Goal: Task Accomplishment & Management: Use online tool/utility

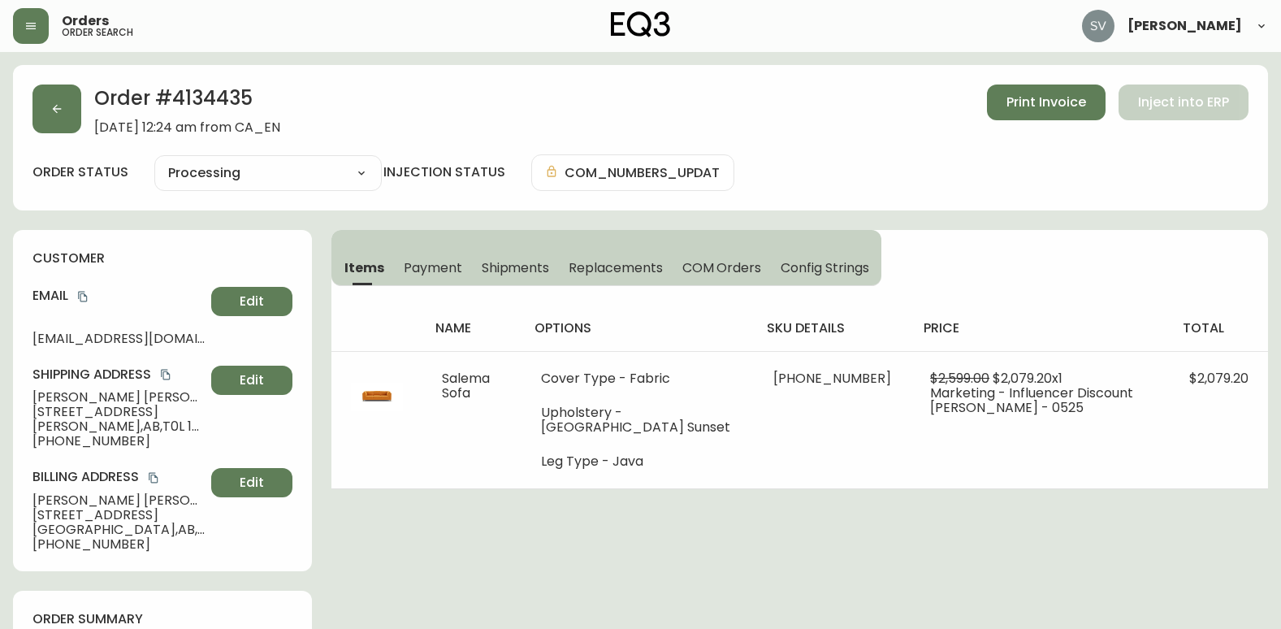
select select "PROCESSING"
click at [42, 16] on button "button" at bounding box center [31, 26] width 36 height 36
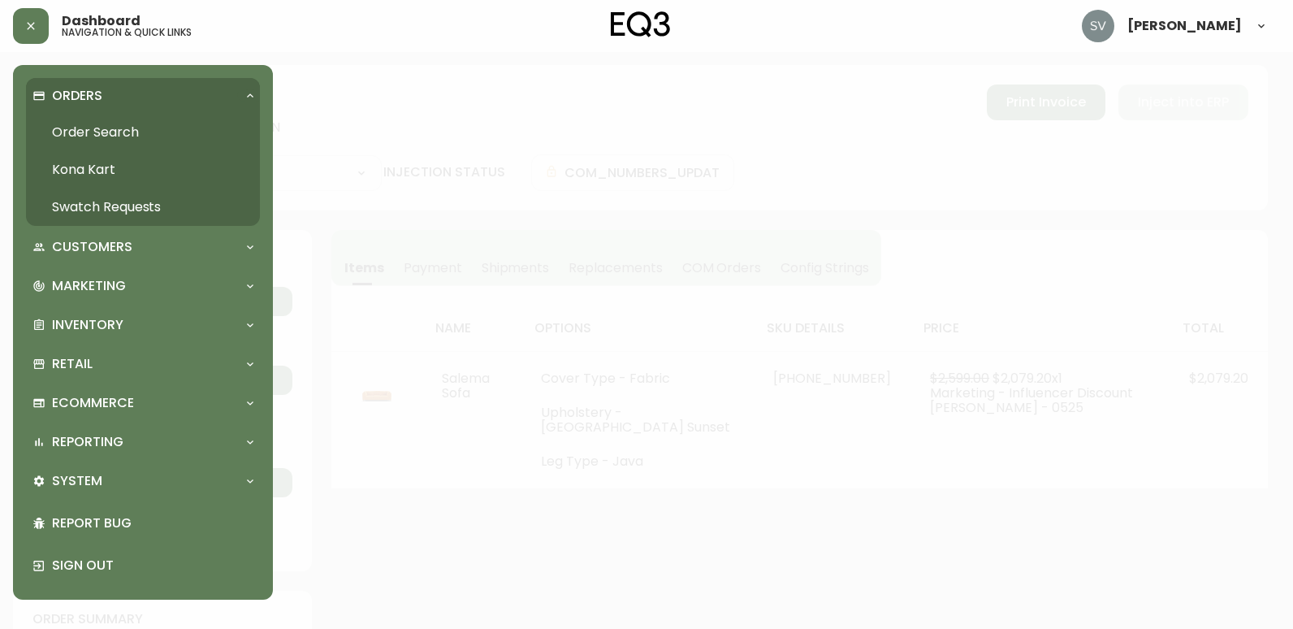
click at [95, 127] on link "Order Search" at bounding box center [143, 132] width 234 height 37
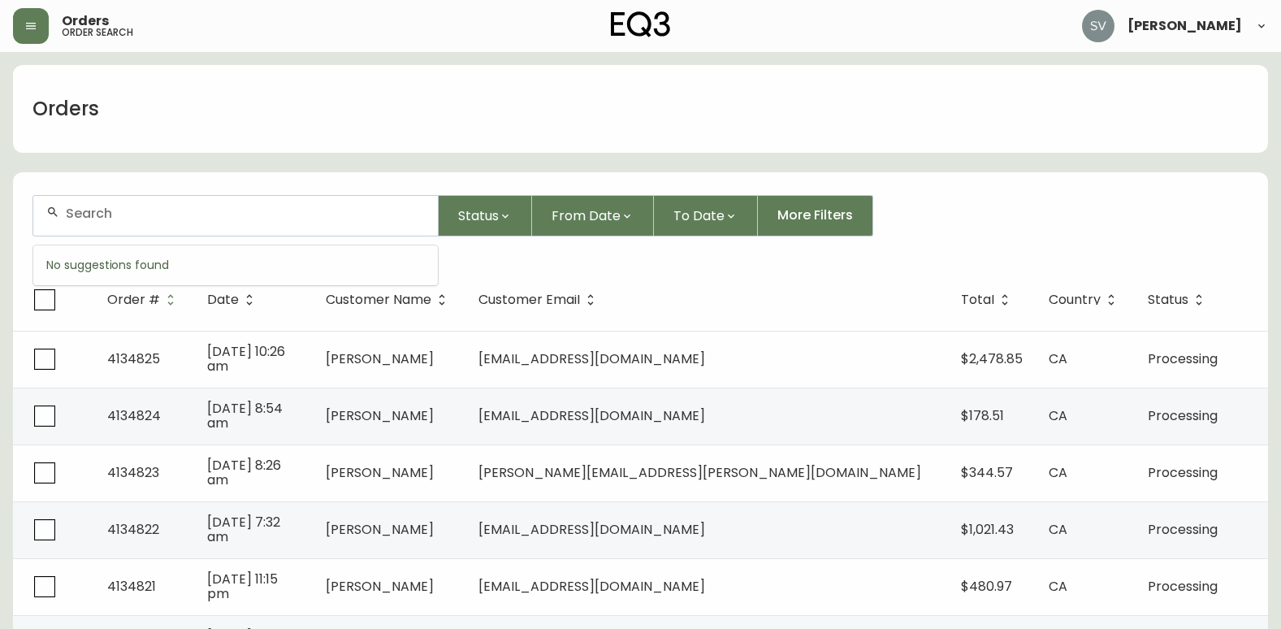
click at [301, 210] on input "text" at bounding box center [245, 212] width 359 height 15
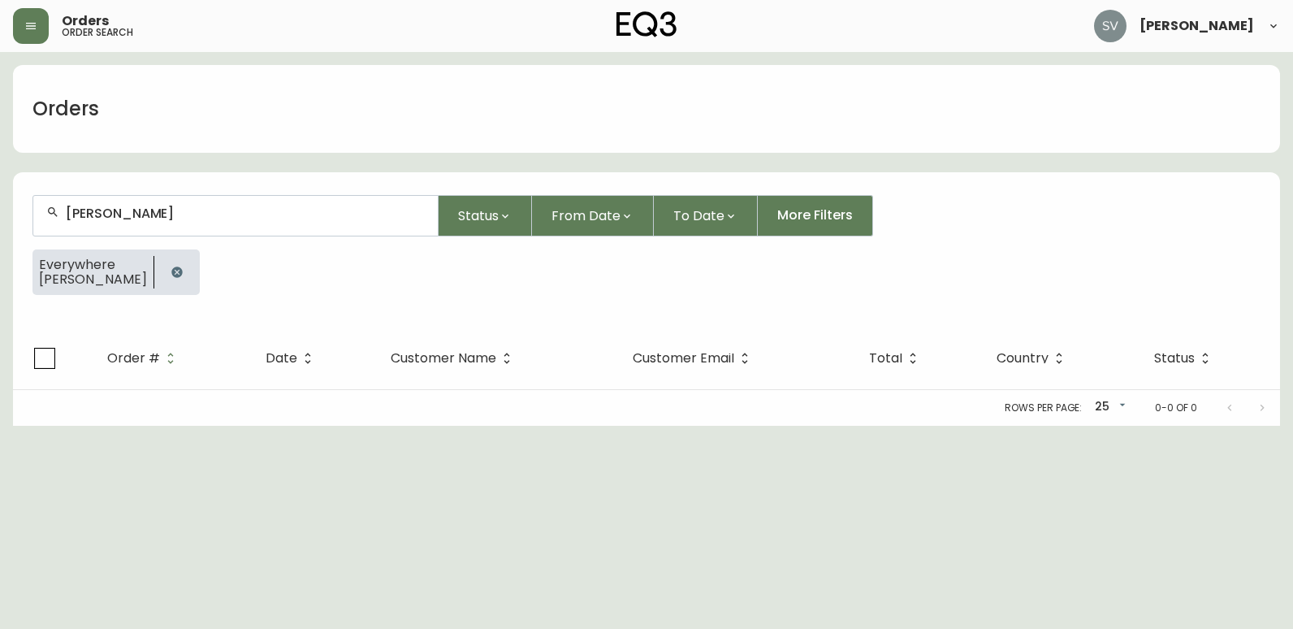
click at [149, 214] on input "[PERSON_NAME]" at bounding box center [245, 212] width 359 height 15
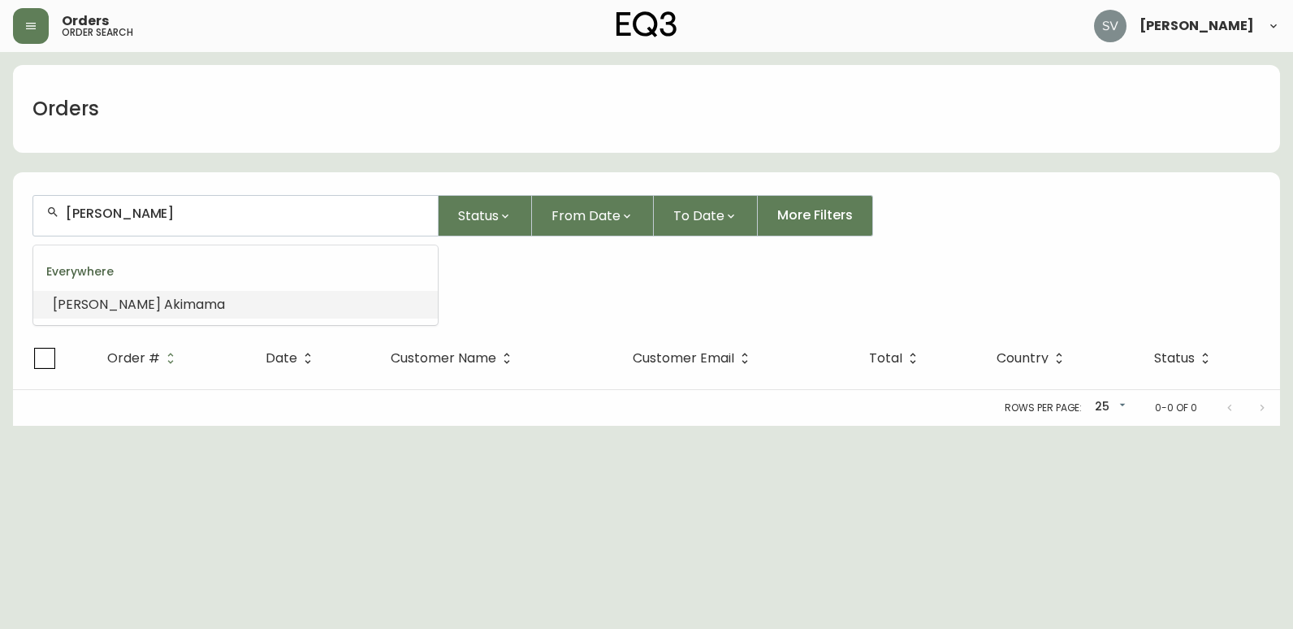
type input "[PERSON_NAME]"
type input "n"
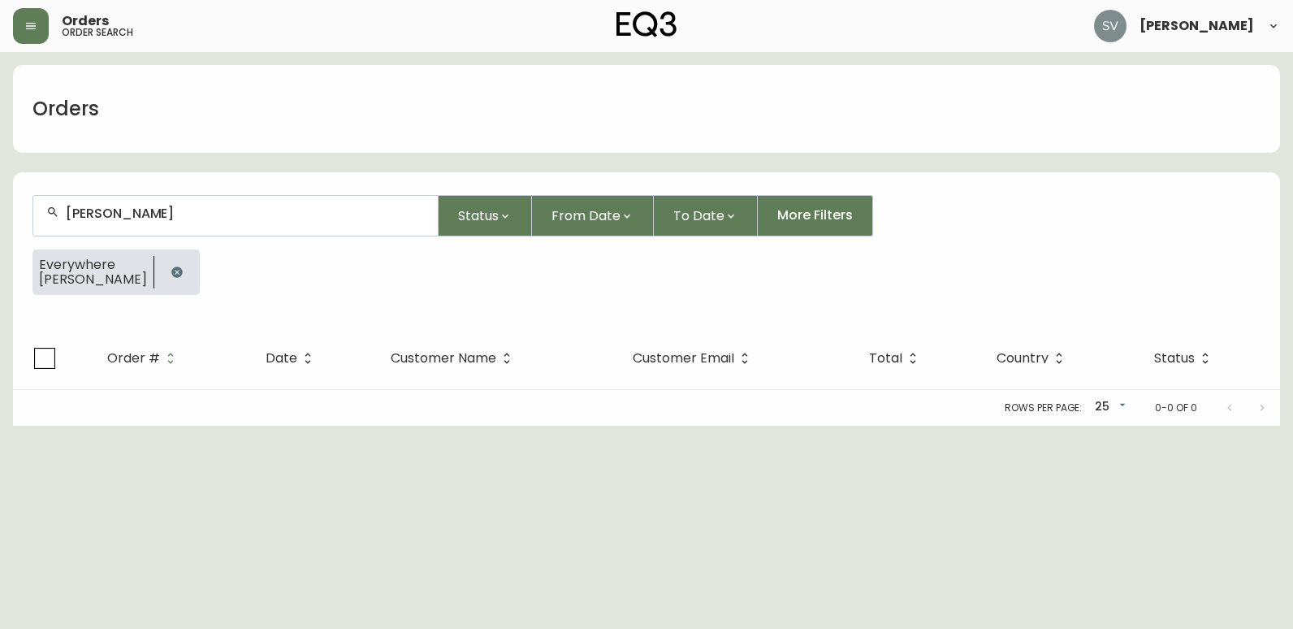
type input "[PERSON_NAME]"
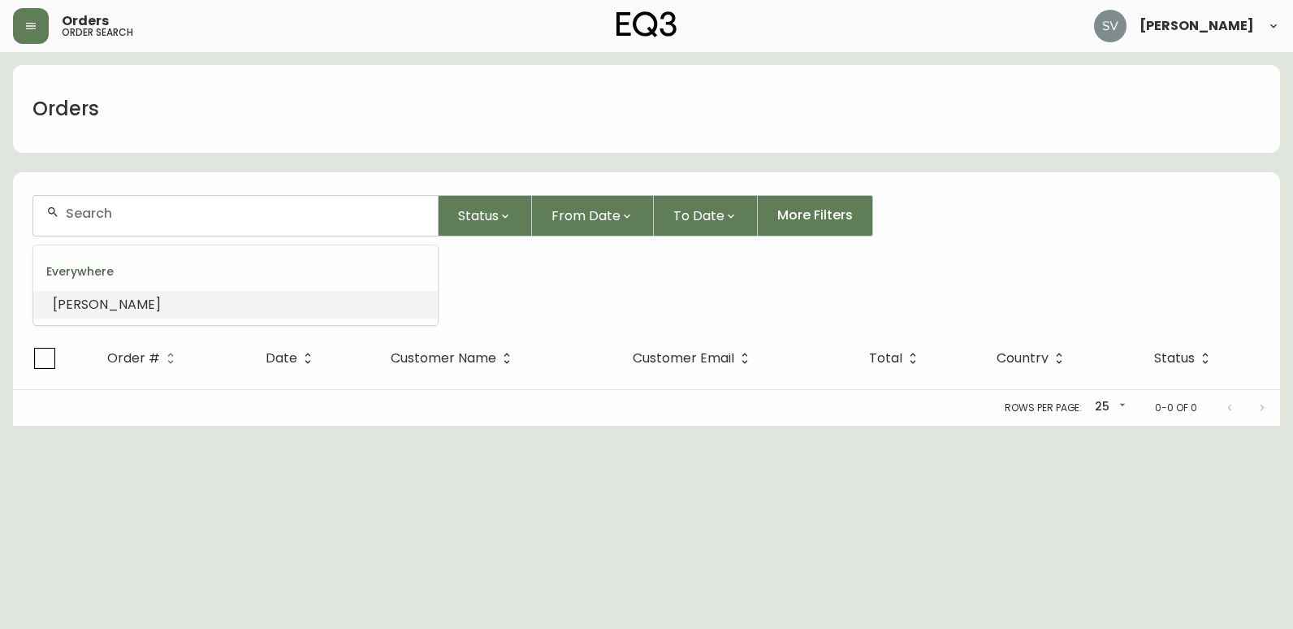
type input "="
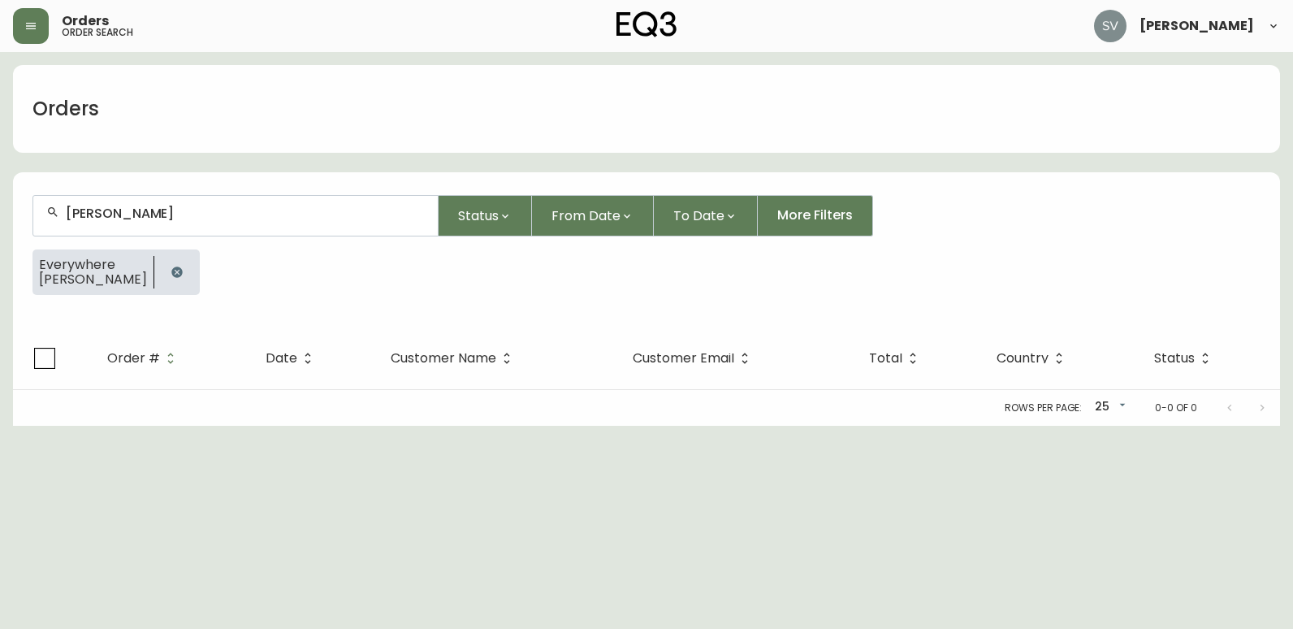
type input "[PERSON_NAME]"
click at [182, 270] on icon "button" at bounding box center [176, 271] width 11 height 11
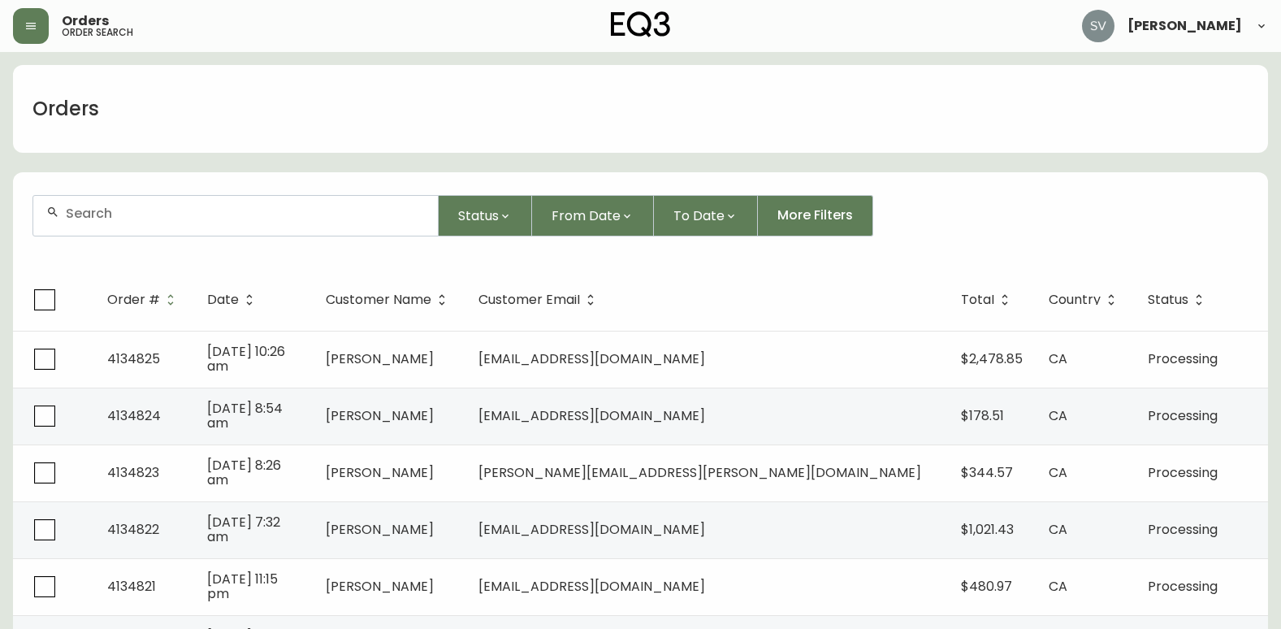
click at [196, 222] on div at bounding box center [235, 216] width 404 height 40
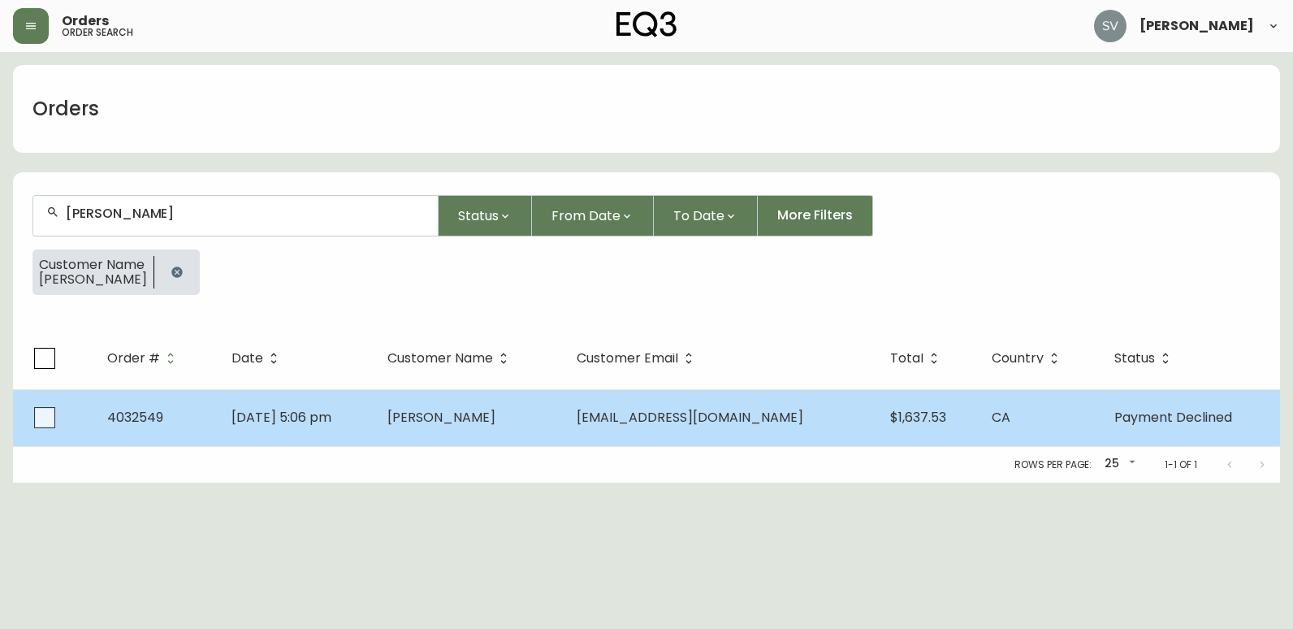
type input "[PERSON_NAME]"
click at [604, 417] on td "[EMAIL_ADDRESS][DOMAIN_NAME]" at bounding box center [720, 417] width 313 height 57
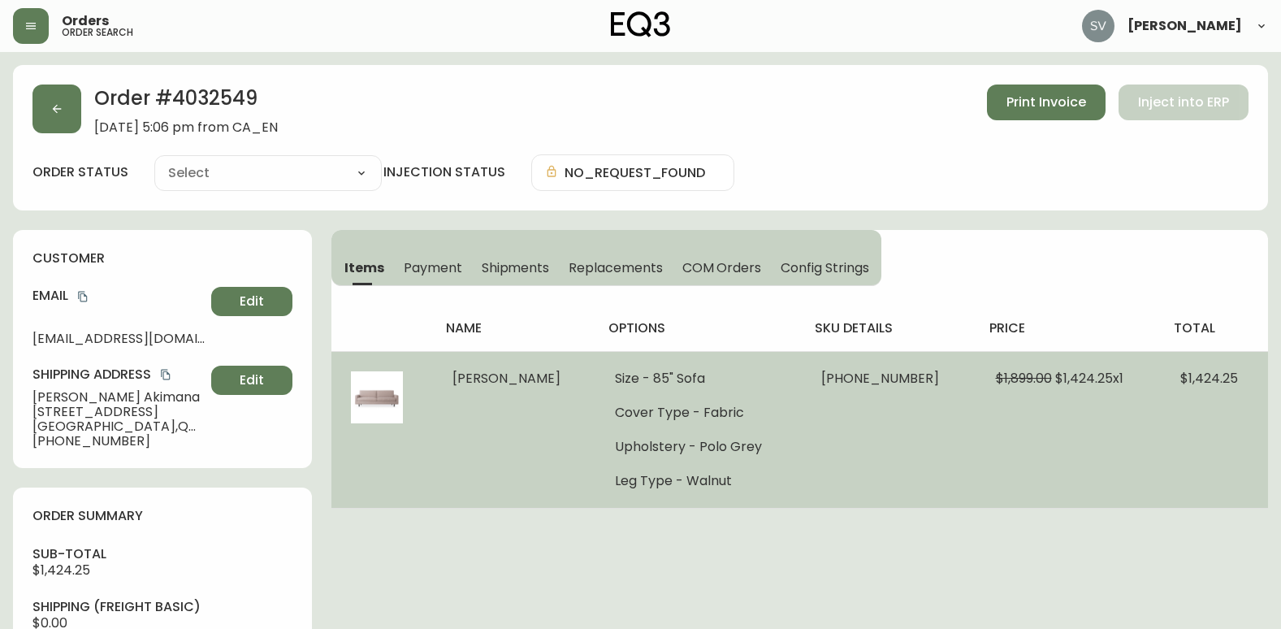
type input "Payment Declined"
select select "PAYMENT_DECLINED"
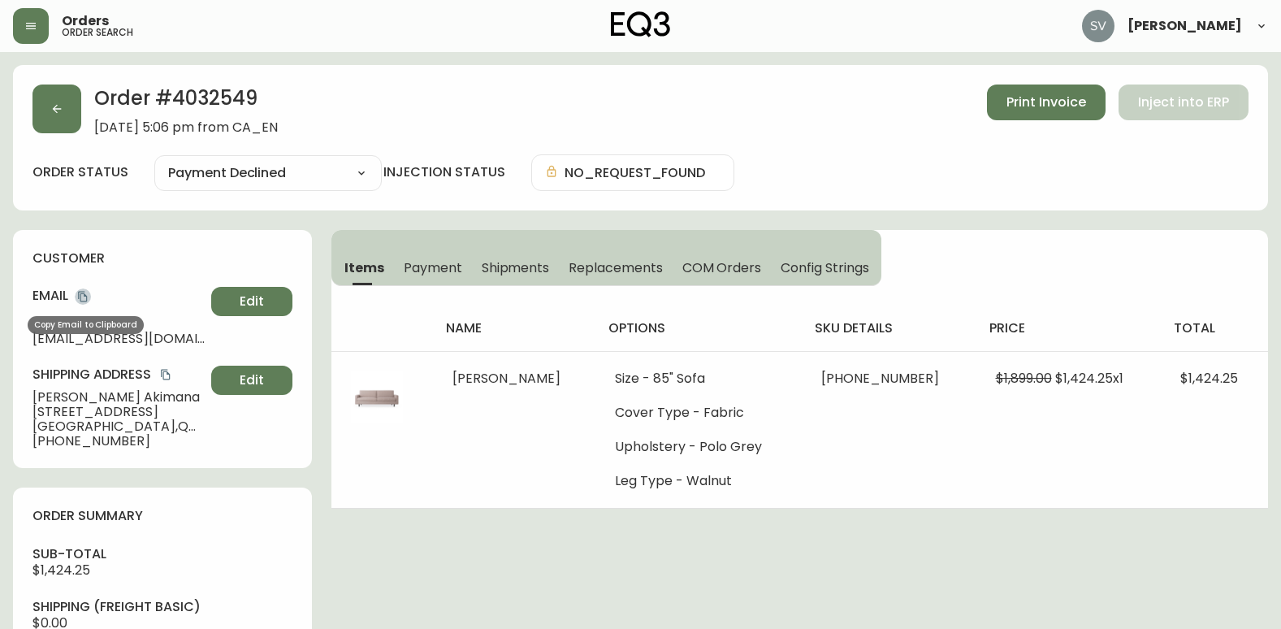
click at [80, 296] on icon "copy" at bounding box center [82, 296] width 11 height 11
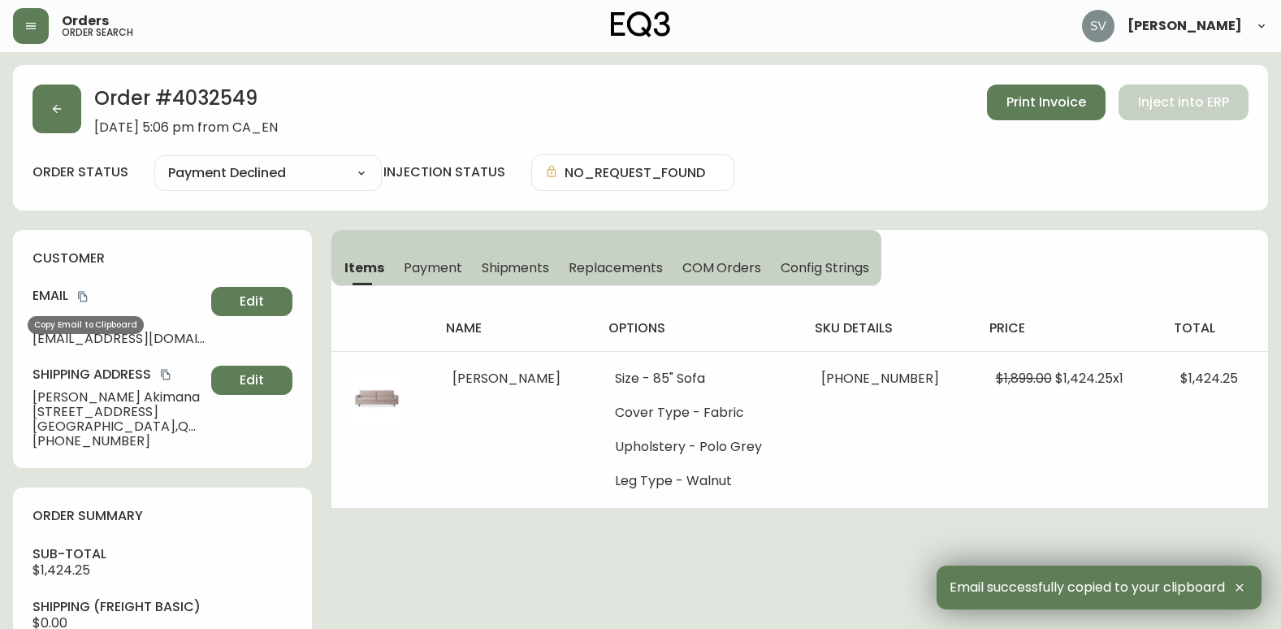
click at [80, 298] on icon "copy" at bounding box center [82, 296] width 11 height 11
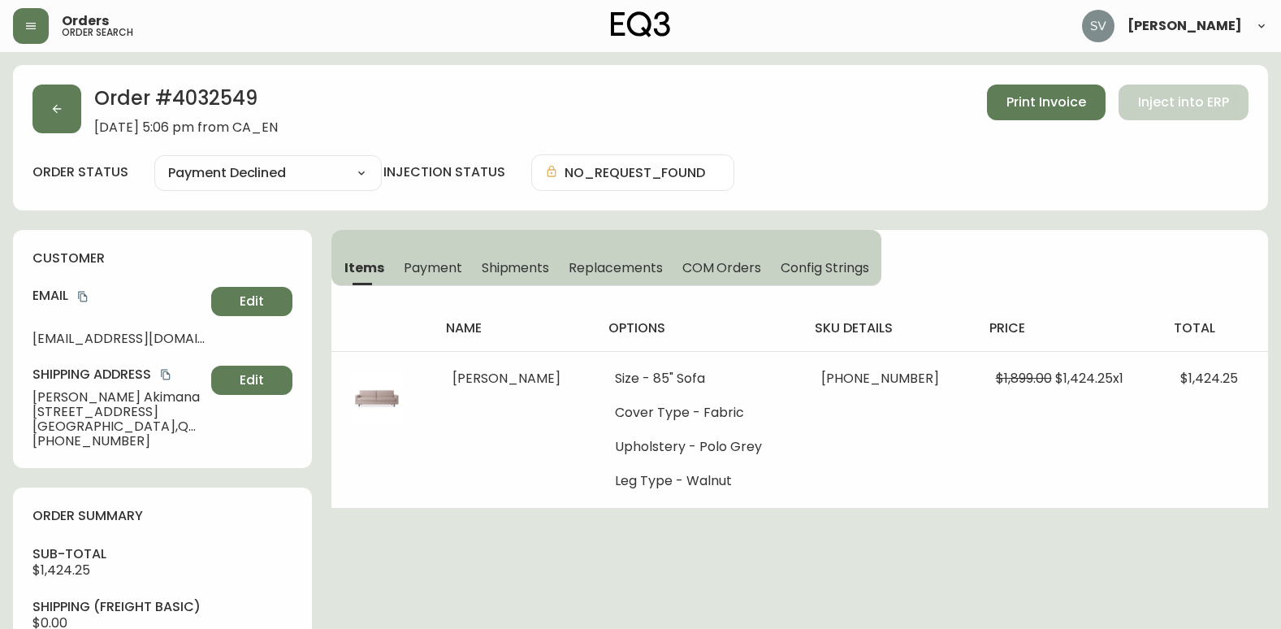
click at [1225, 554] on div "Order # 4032549 [DATE] 5:06 pm from CA_EN Print Invoice Inject into ERP order s…" at bounding box center [640, 588] width 1255 height 1047
drag, startPoint x: 277, startPoint y: 92, endPoint x: 171, endPoint y: 106, distance: 106.5
click at [171, 106] on h2 "Order # 4032549" at bounding box center [186, 102] width 184 height 36
copy h2 "4032549"
click at [56, 108] on icon "button" at bounding box center [56, 108] width 13 height 13
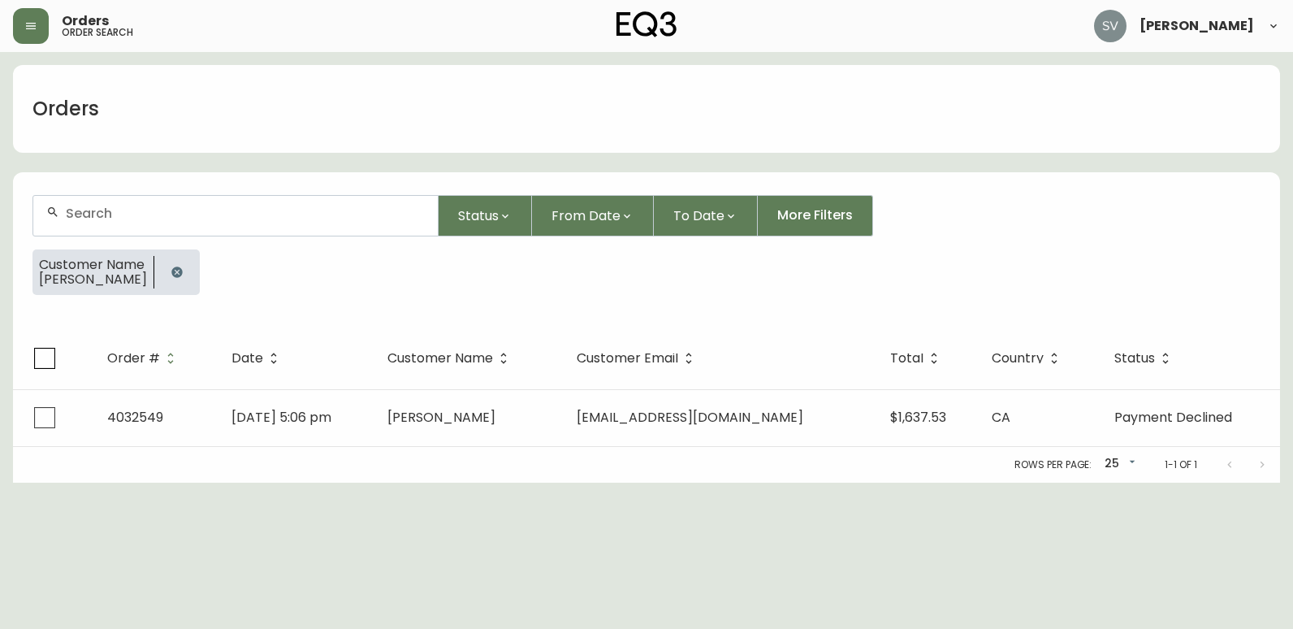
click at [180, 271] on icon "button" at bounding box center [177, 272] width 13 height 13
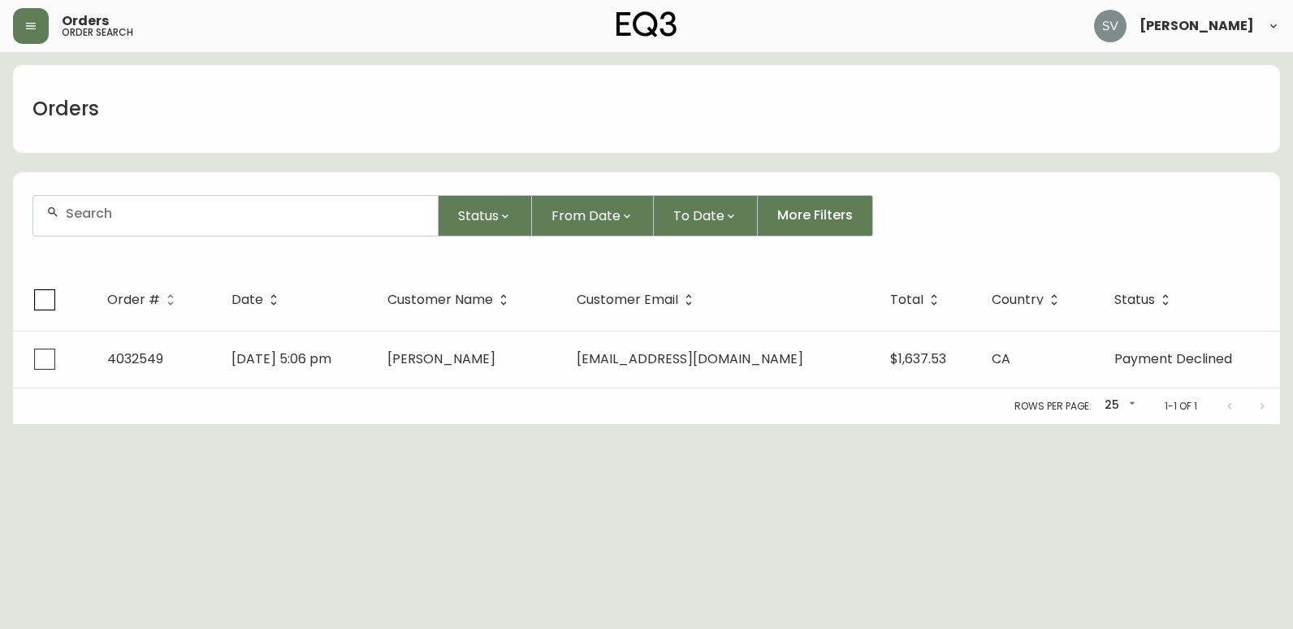
click at [228, 214] on input "text" at bounding box center [245, 212] width 359 height 15
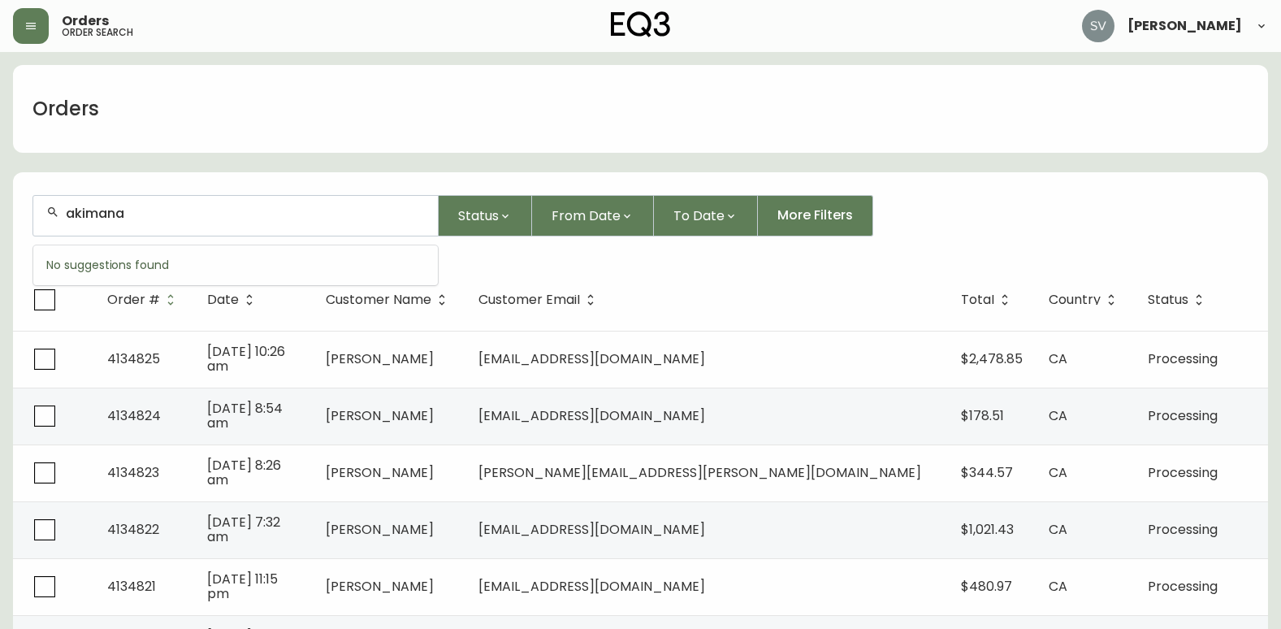
type input "akimana"
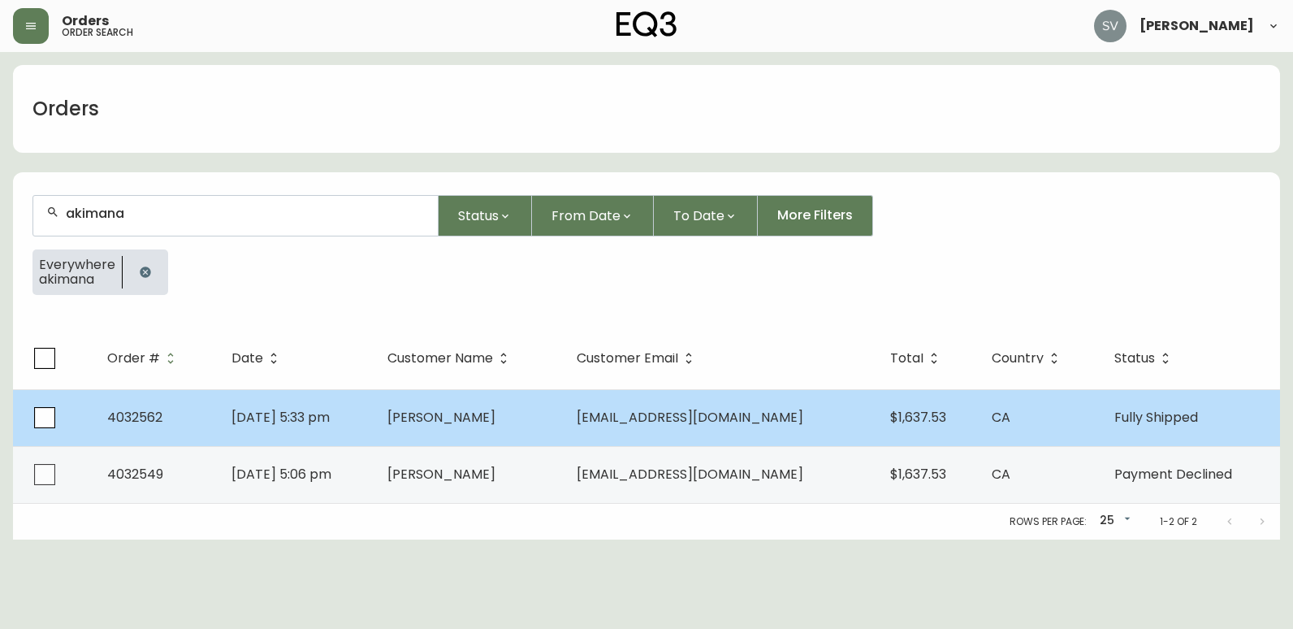
click at [551, 425] on td "[PERSON_NAME]" at bounding box center [468, 417] width 189 height 57
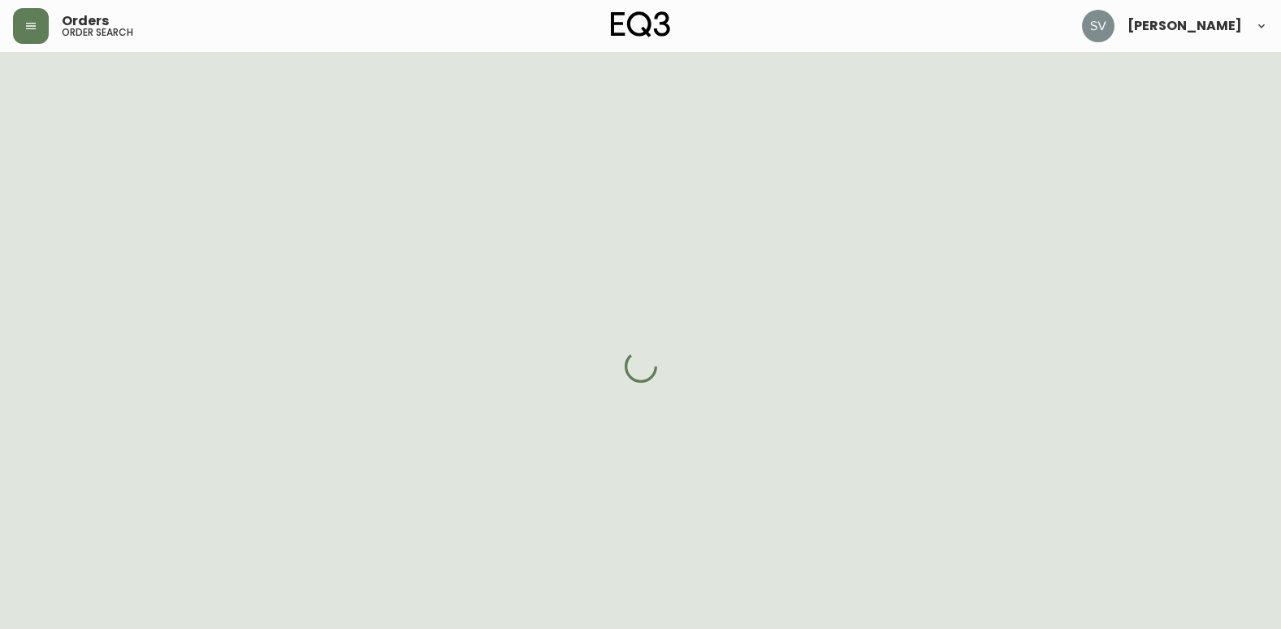
select select "FULLY_SHIPPED"
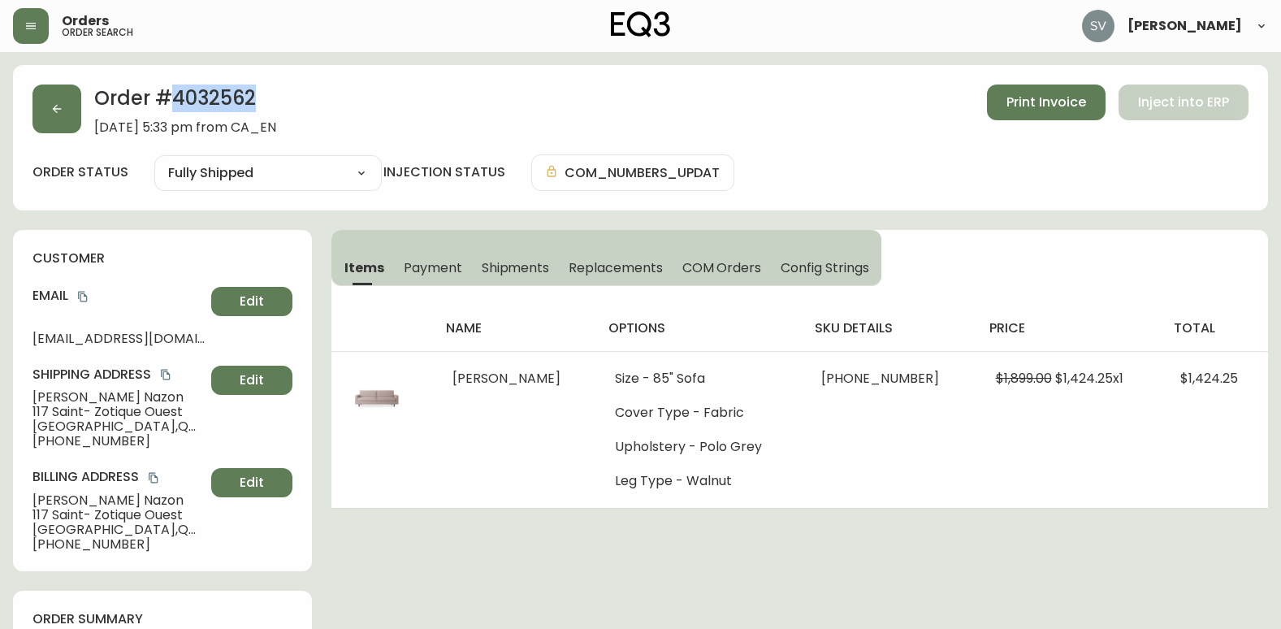
drag, startPoint x: 287, startPoint y: 106, endPoint x: 177, endPoint y: 104, distance: 109.6
click at [177, 104] on h2 "Order # 4032562" at bounding box center [185, 102] width 182 height 36
copy h2 "4032562"
